Goal: Use online tool/utility

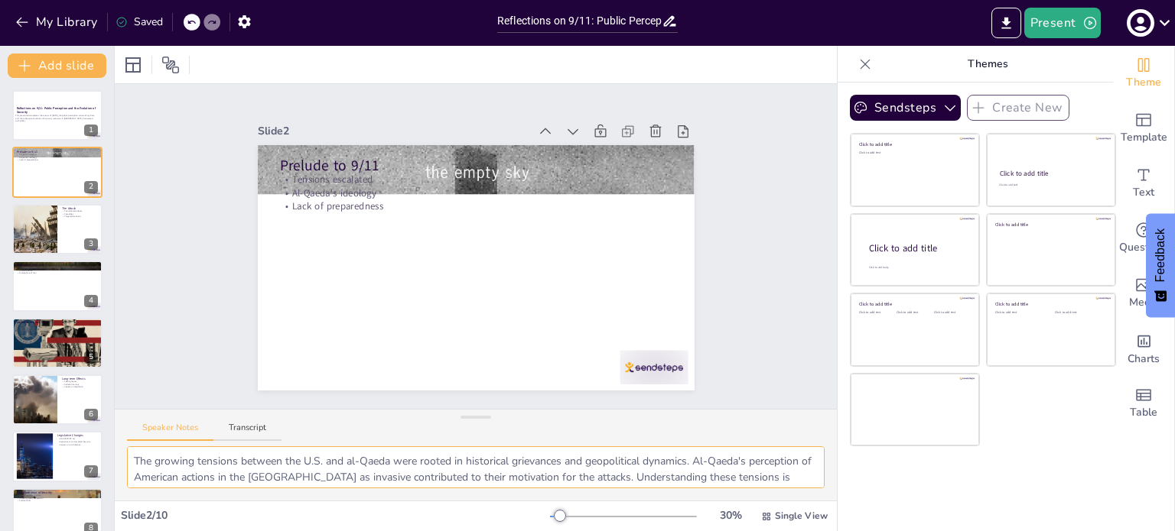
scroll to position [104, 0]
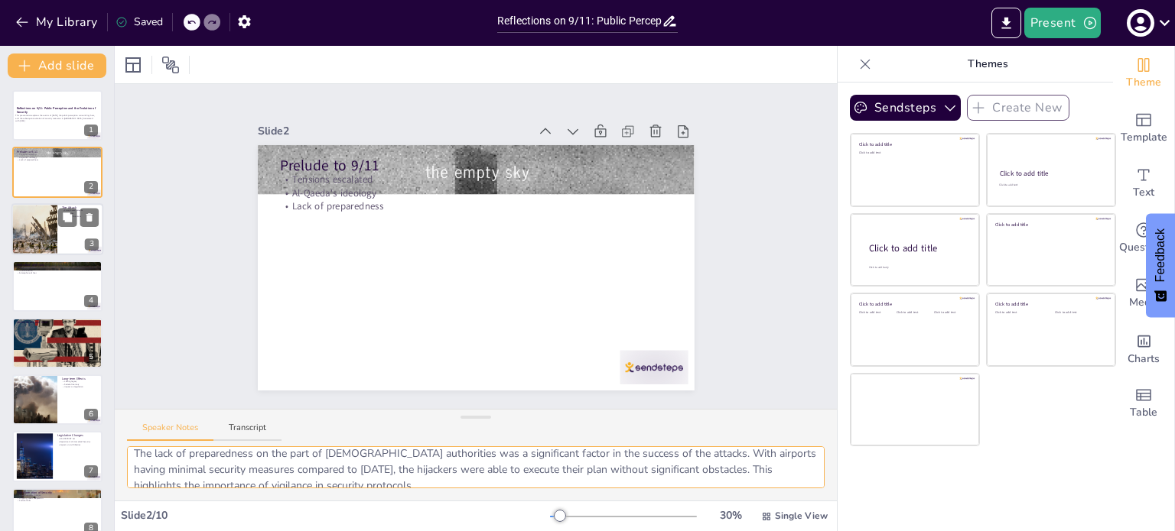
click at [72, 249] on div at bounding box center [57, 229] width 92 height 52
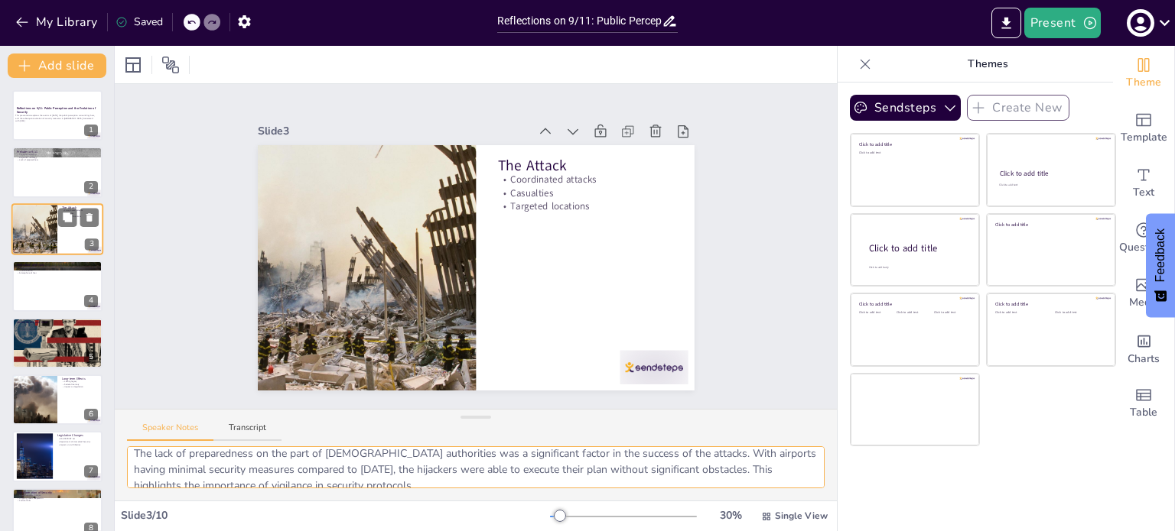
scroll to position [67, 0]
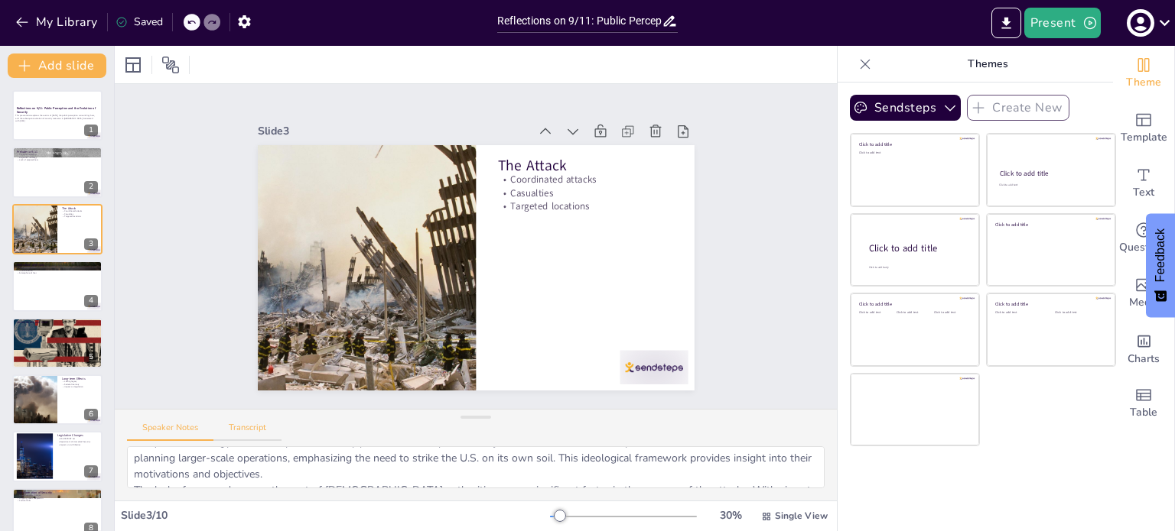
click at [248, 432] on button "Transcript" at bounding box center [247, 433] width 68 height 18
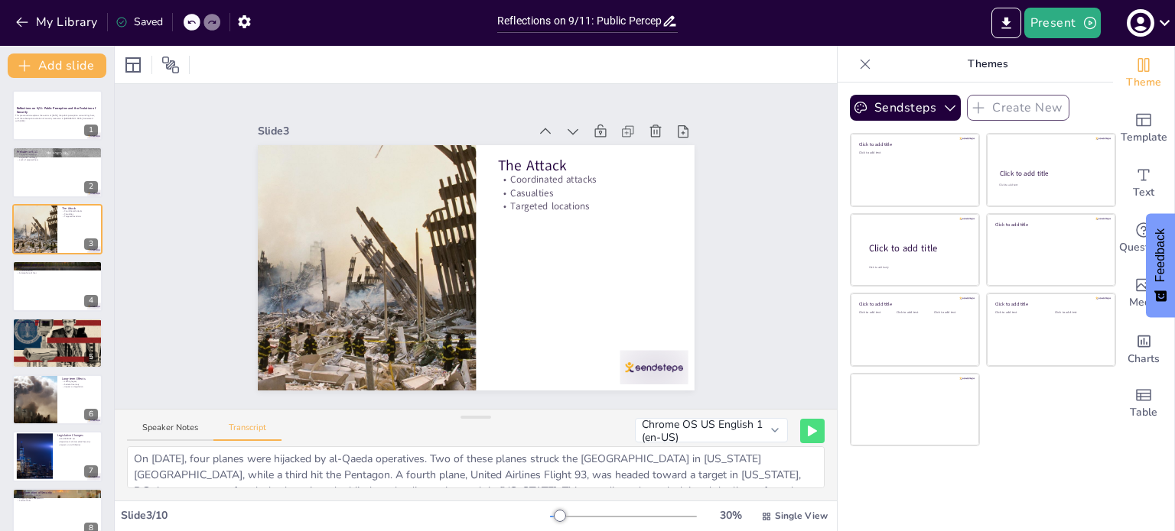
scroll to position [0, 0]
click at [184, 435] on button "Speaker Notes" at bounding box center [170, 433] width 86 height 18
click at [230, 429] on button "Transcript" at bounding box center [247, 433] width 68 height 18
click at [178, 431] on button "Speaker Notes" at bounding box center [170, 433] width 86 height 18
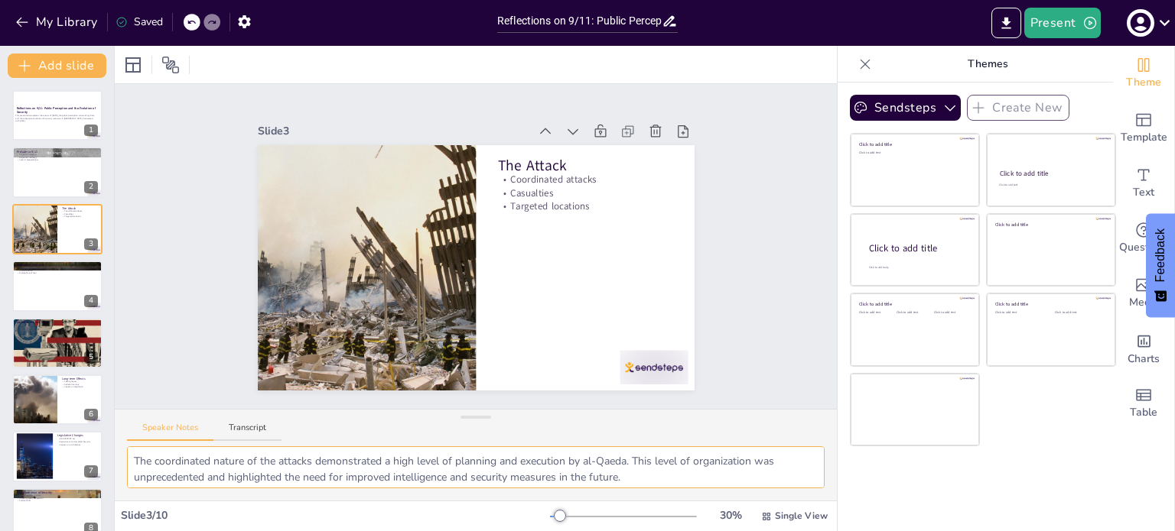
drag, startPoint x: 133, startPoint y: 460, endPoint x: 691, endPoint y: 473, distance: 557.6
click at [691, 473] on textarea "The coordinated nature of the attacks demonstrated a high level of planning and…" at bounding box center [475, 468] width 697 height 42
click at [606, 468] on textarea "The coordinated nature of the attacks demonstrated a high level of planning and…" at bounding box center [475, 468] width 697 height 42
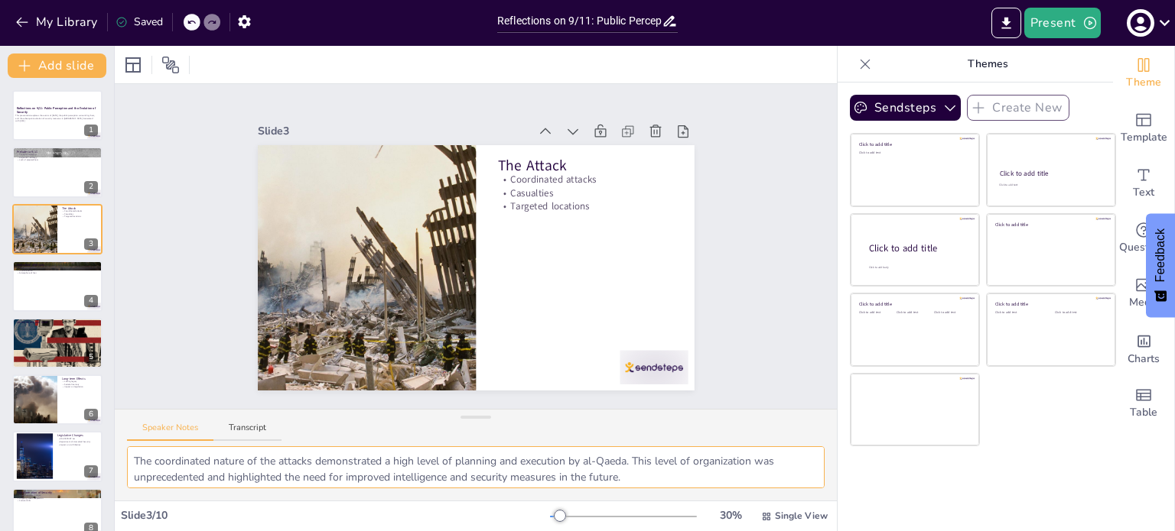
drag, startPoint x: 134, startPoint y: 458, endPoint x: 410, endPoint y: 440, distance: 276.7
click at [410, 440] on div "Speaker Notes Transcript The coordinated nature of the attacks demonstrated a h…" at bounding box center [476, 455] width 722 height 92
click at [410, 440] on div "Speaker Notes Transcript" at bounding box center [476, 428] width 722 height 37
click at [251, 432] on button "Transcript" at bounding box center [247, 433] width 68 height 18
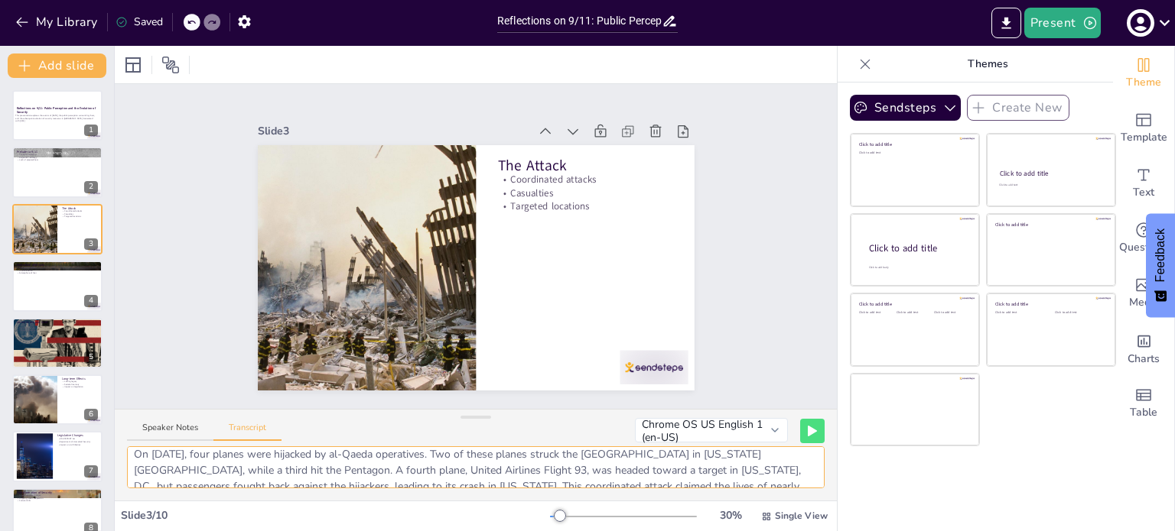
scroll to position [0, 0]
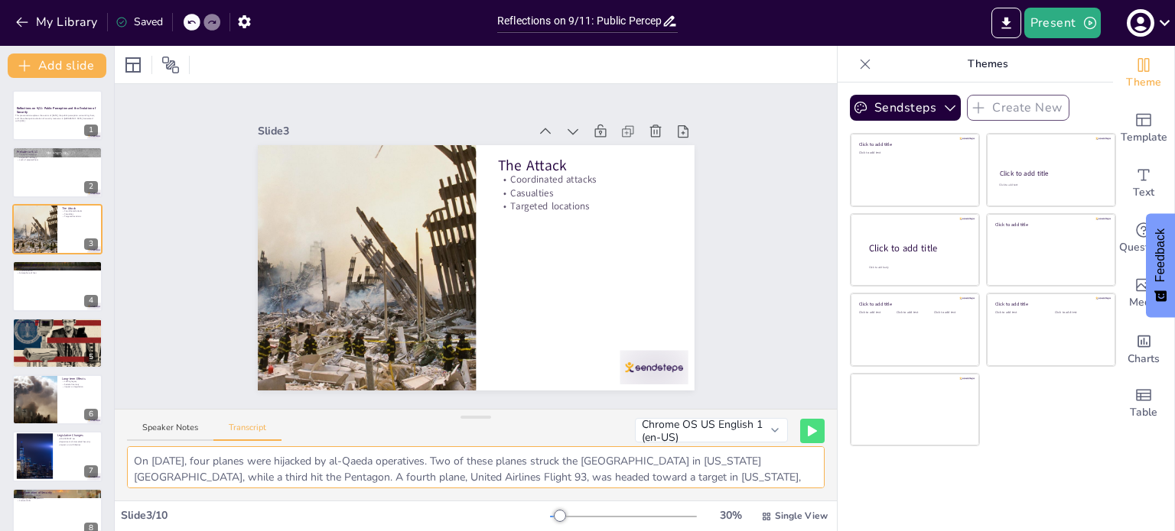
drag, startPoint x: 134, startPoint y: 460, endPoint x: 152, endPoint y: 473, distance: 22.5
click at [152, 473] on textarea "On [DATE], four planes were hijacked by al-Qaeda operatives. Two of these plane…" at bounding box center [475, 468] width 697 height 42
click at [479, 477] on textarea "On [DATE], four planes were hijacked by al-Qaeda operatives. Two of these plane…" at bounding box center [475, 468] width 697 height 42
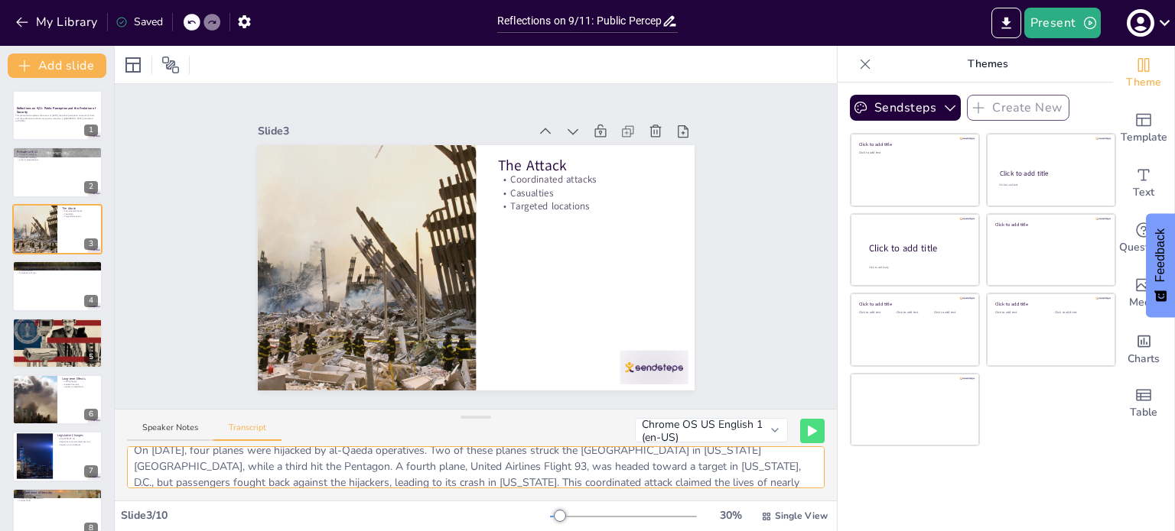
scroll to position [35, 0]
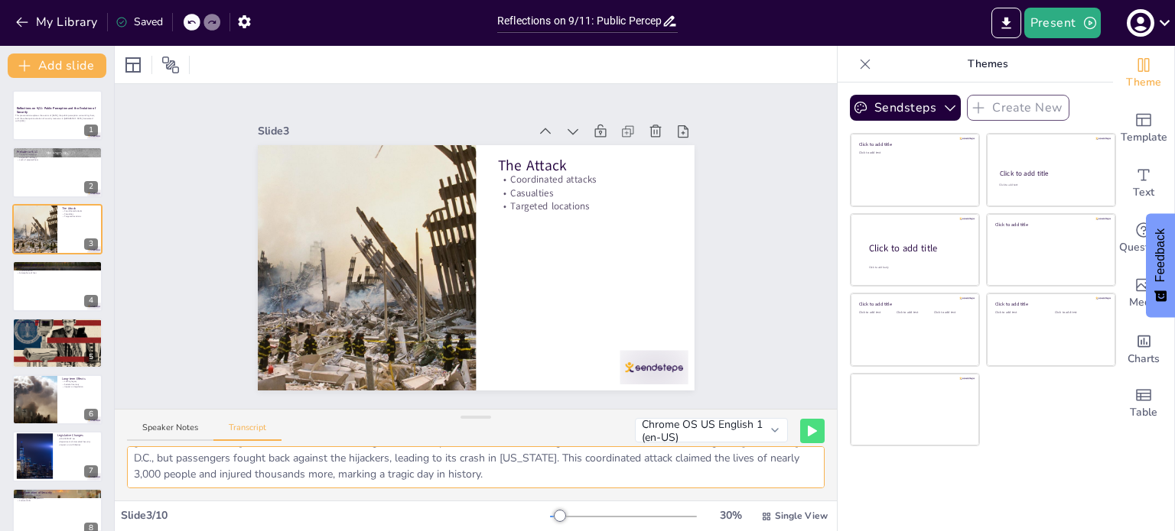
drag, startPoint x: 306, startPoint y: 469, endPoint x: 461, endPoint y: 462, distance: 155.4
click at [461, 462] on textarea "On [DATE], four planes were hijacked by al-Qaeda operatives. Two of these plane…" at bounding box center [475, 468] width 697 height 42
click at [49, 282] on div at bounding box center [57, 286] width 92 height 52
type textarea "In the wake of the attacks, President [PERSON_NAME] addressed the nation, conde…"
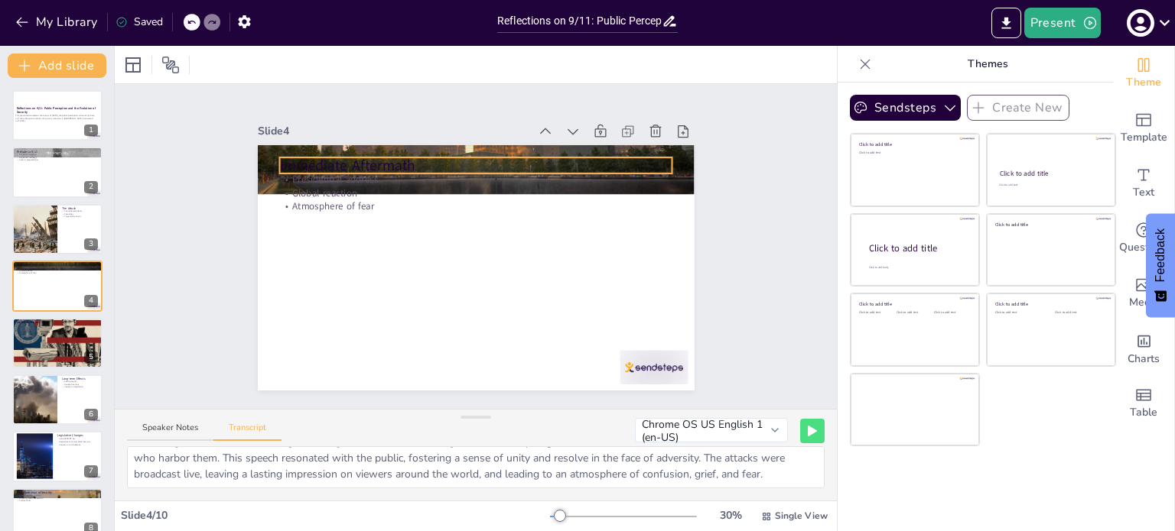
click at [583, 155] on p "Immediate Aftermath" at bounding box center [475, 165] width 393 height 21
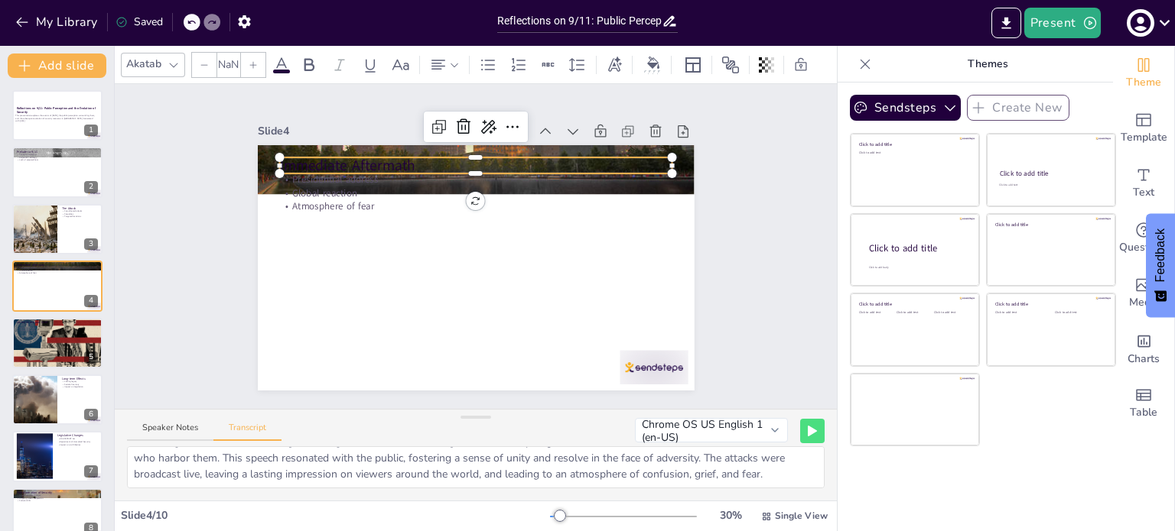
type input "48"
click at [608, 153] on div at bounding box center [475, 151] width 393 height 12
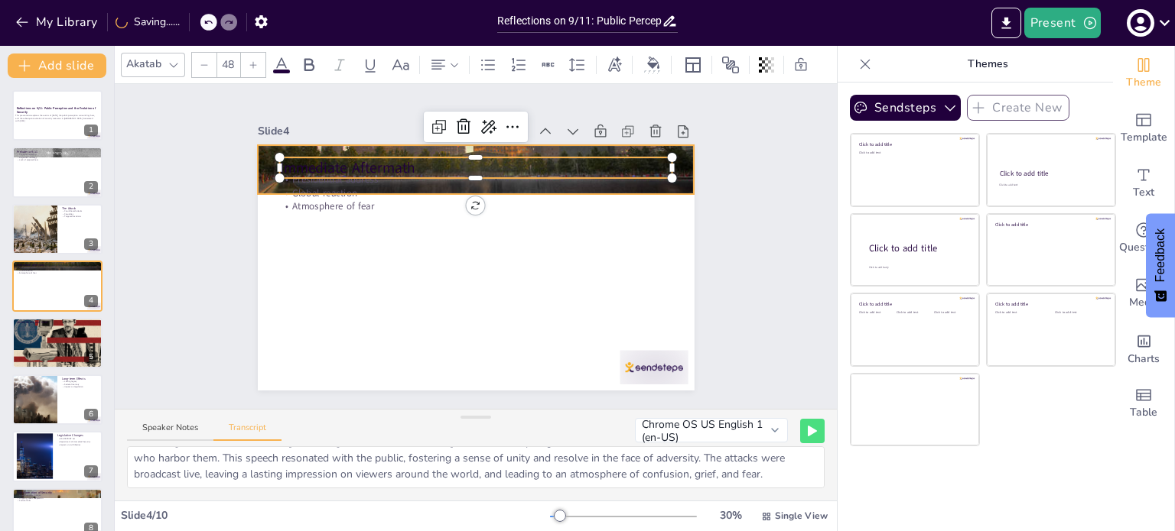
click at [684, 166] on div at bounding box center [476, 170] width 437 height 314
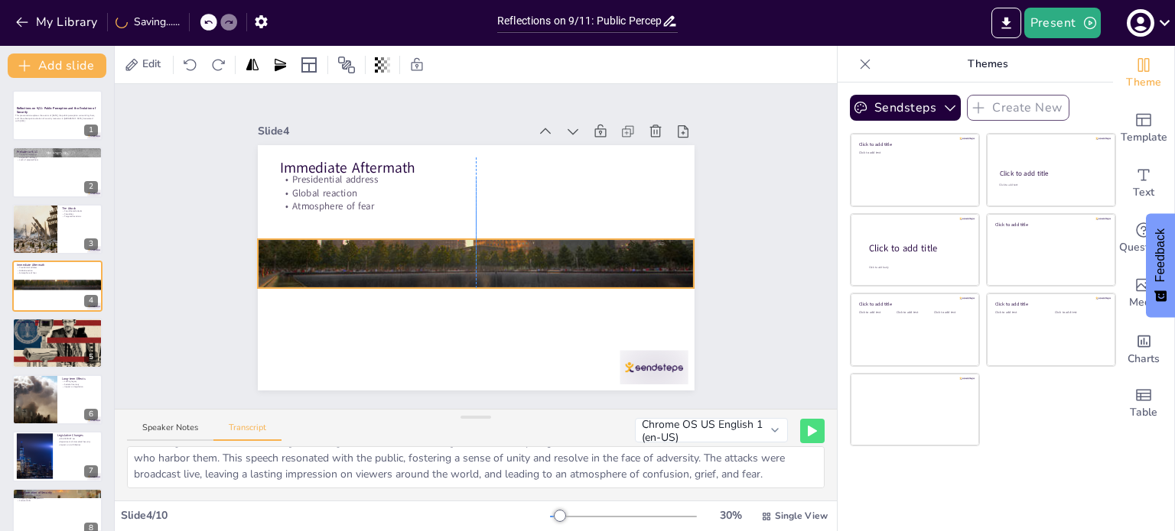
drag, startPoint x: 683, startPoint y: 164, endPoint x: 681, endPoint y: 258, distance: 93.3
click at [681, 258] on div at bounding box center [476, 264] width 437 height 314
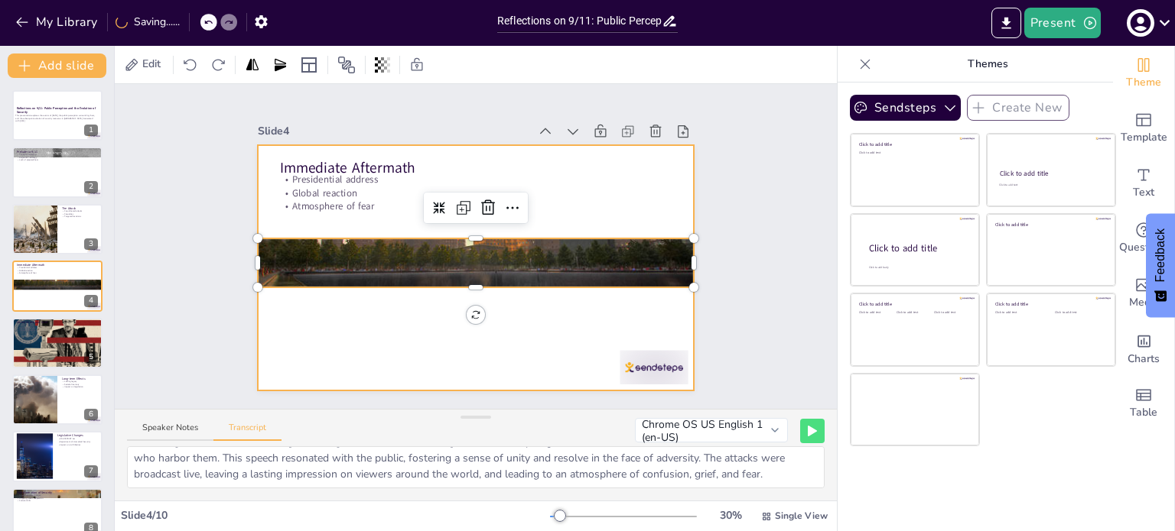
click at [537, 334] on div at bounding box center [476, 267] width 437 height 245
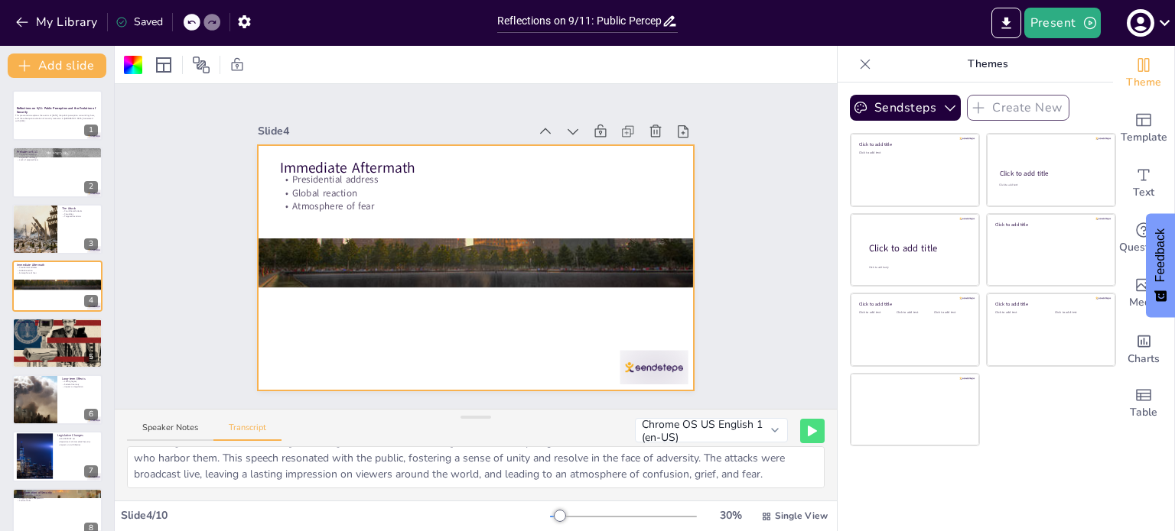
scroll to position [0, 0]
